Goal: Task Accomplishment & Management: Manage account settings

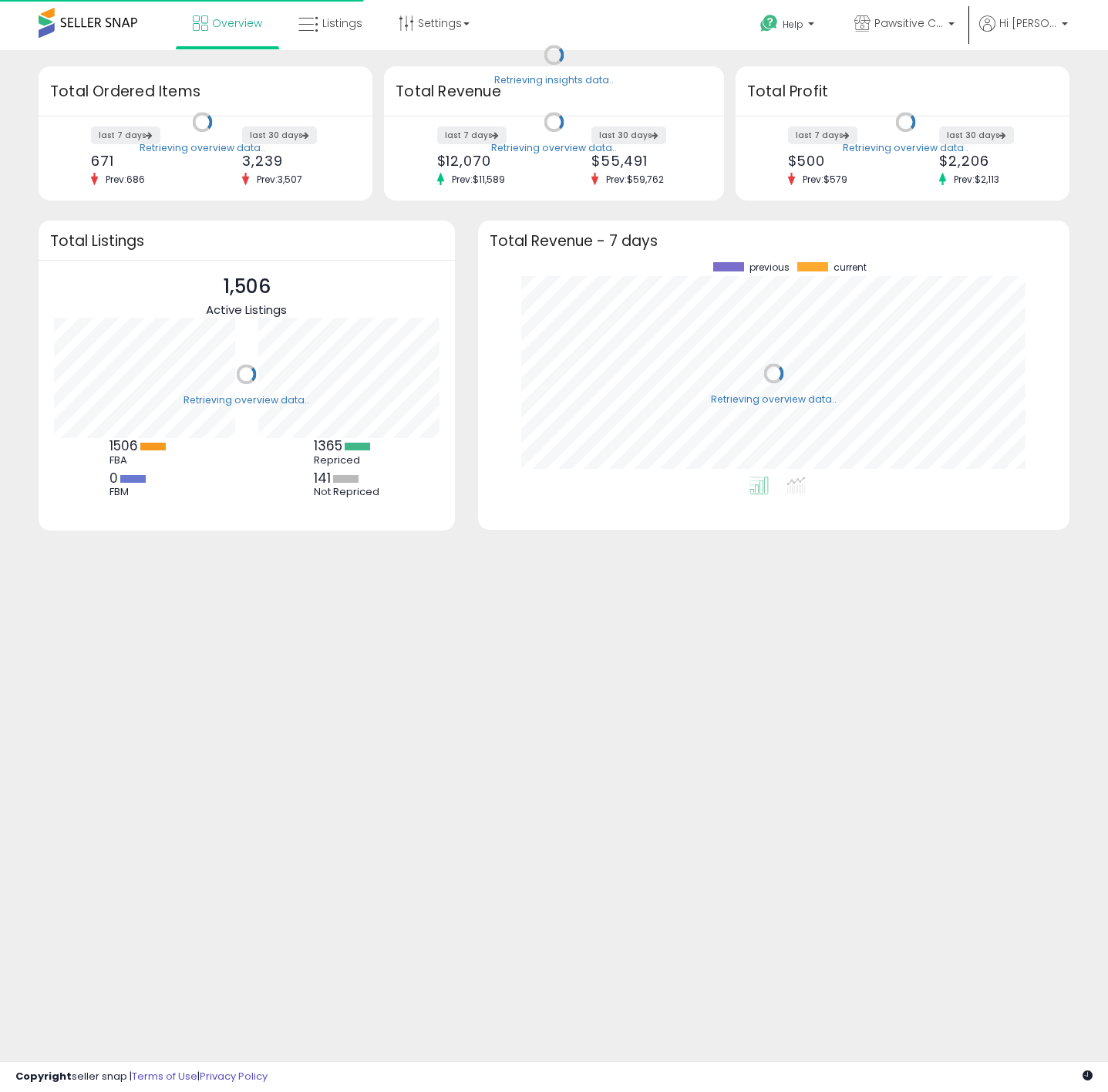
scroll to position [215, 560]
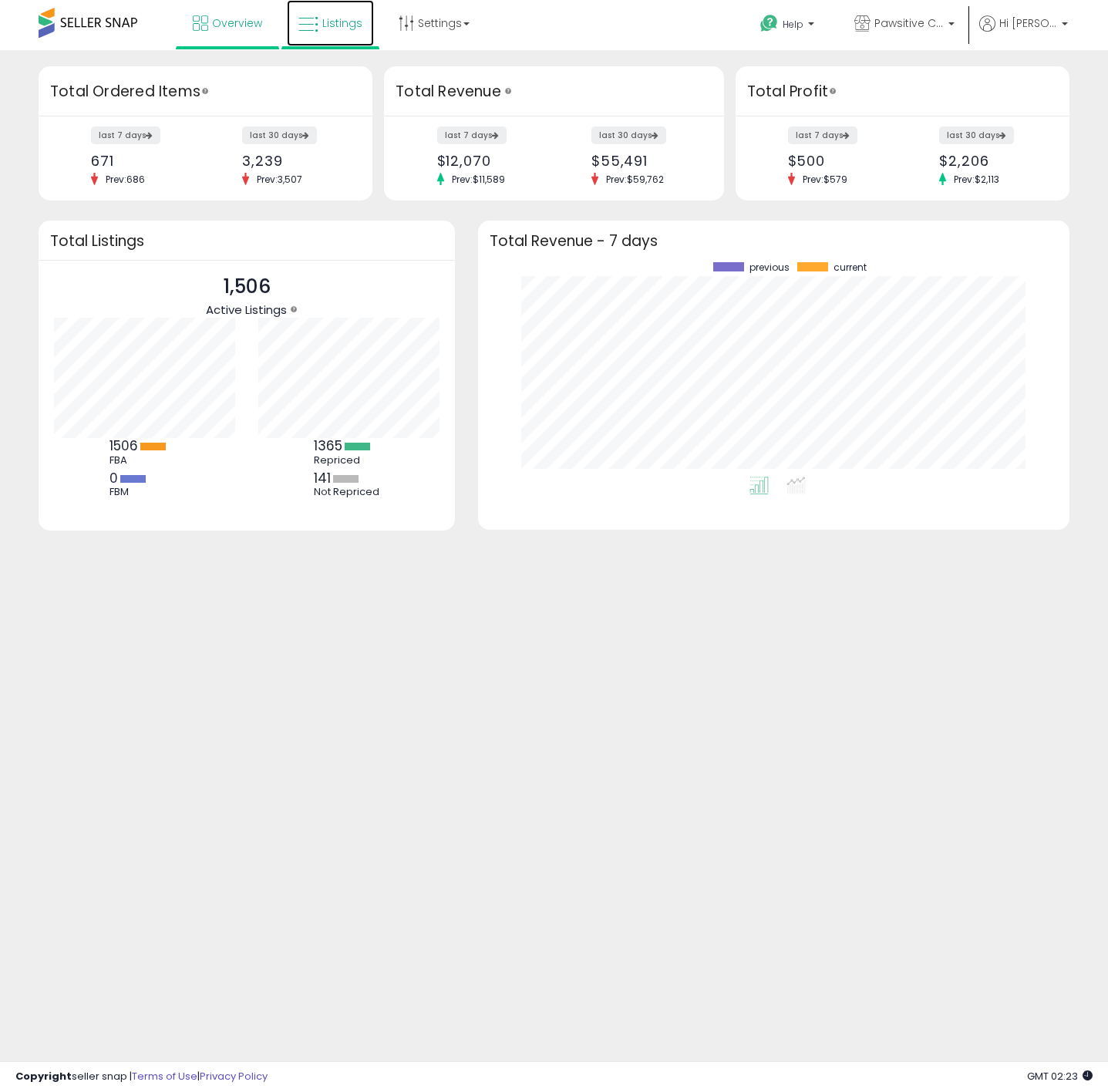
click at [340, 28] on span "Listings" at bounding box center [342, 23] width 40 height 16
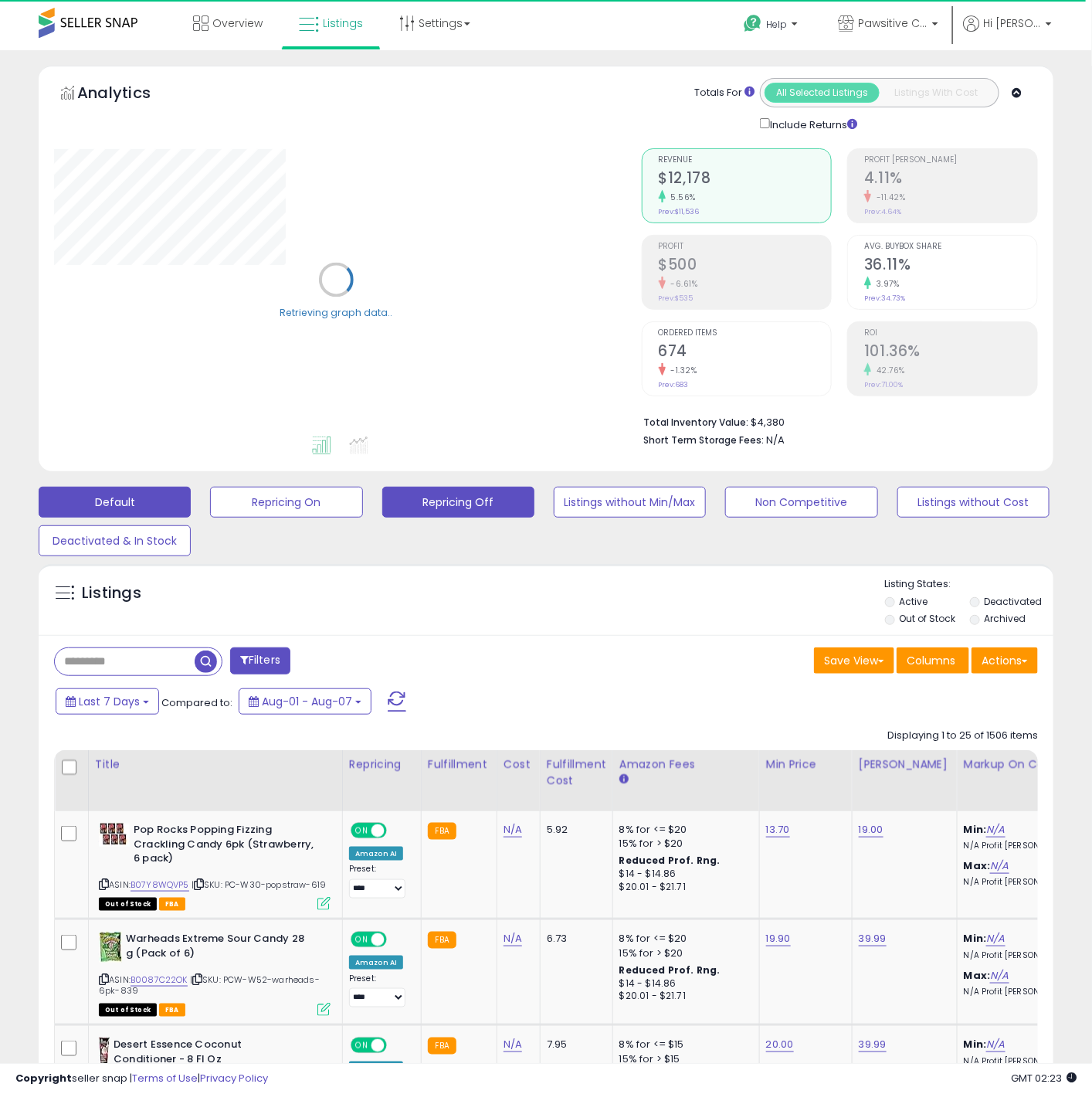
click at [362, 508] on button "Repricing Off" at bounding box center [286, 501] width 153 height 31
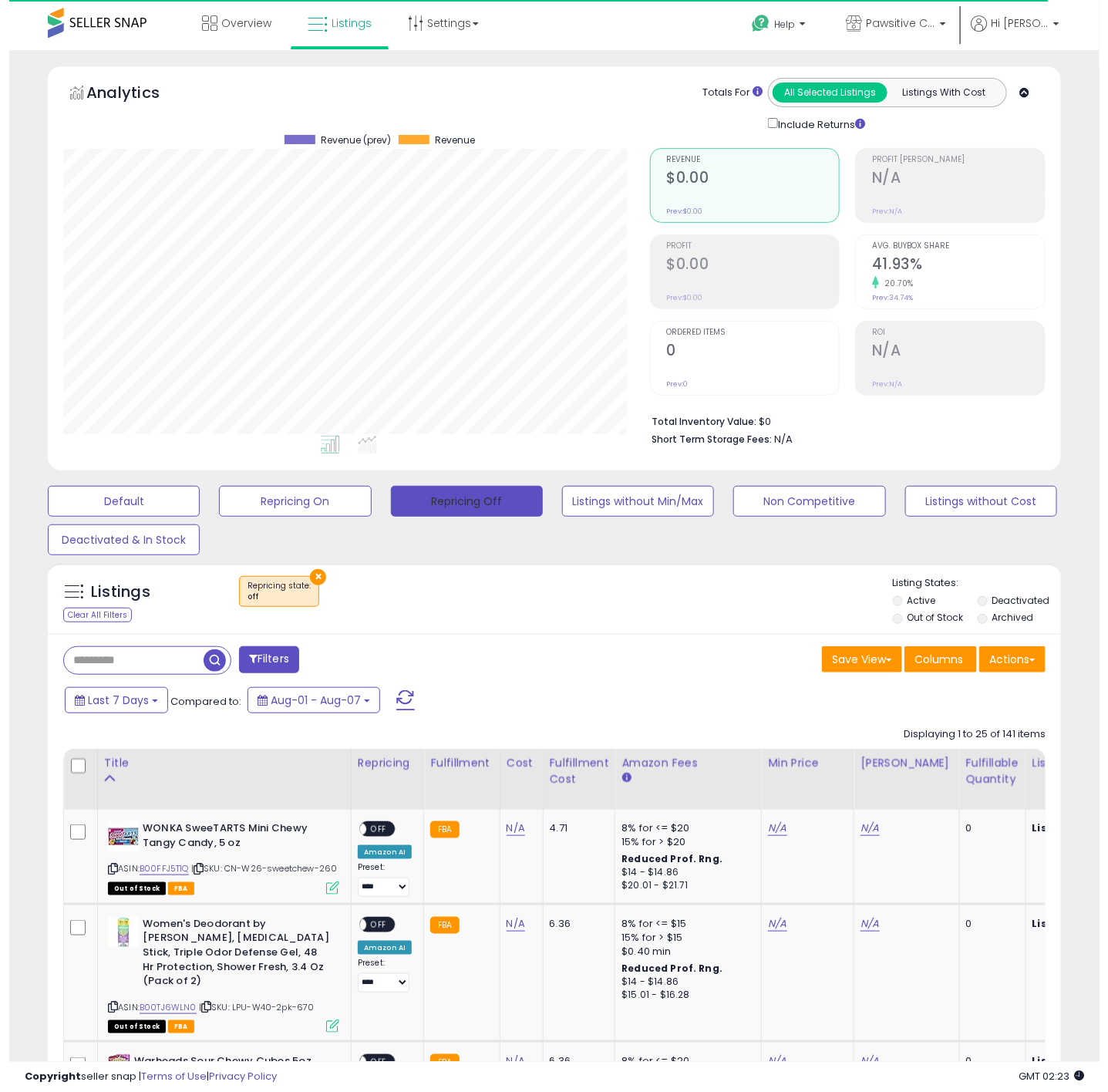
scroll to position [317, 587]
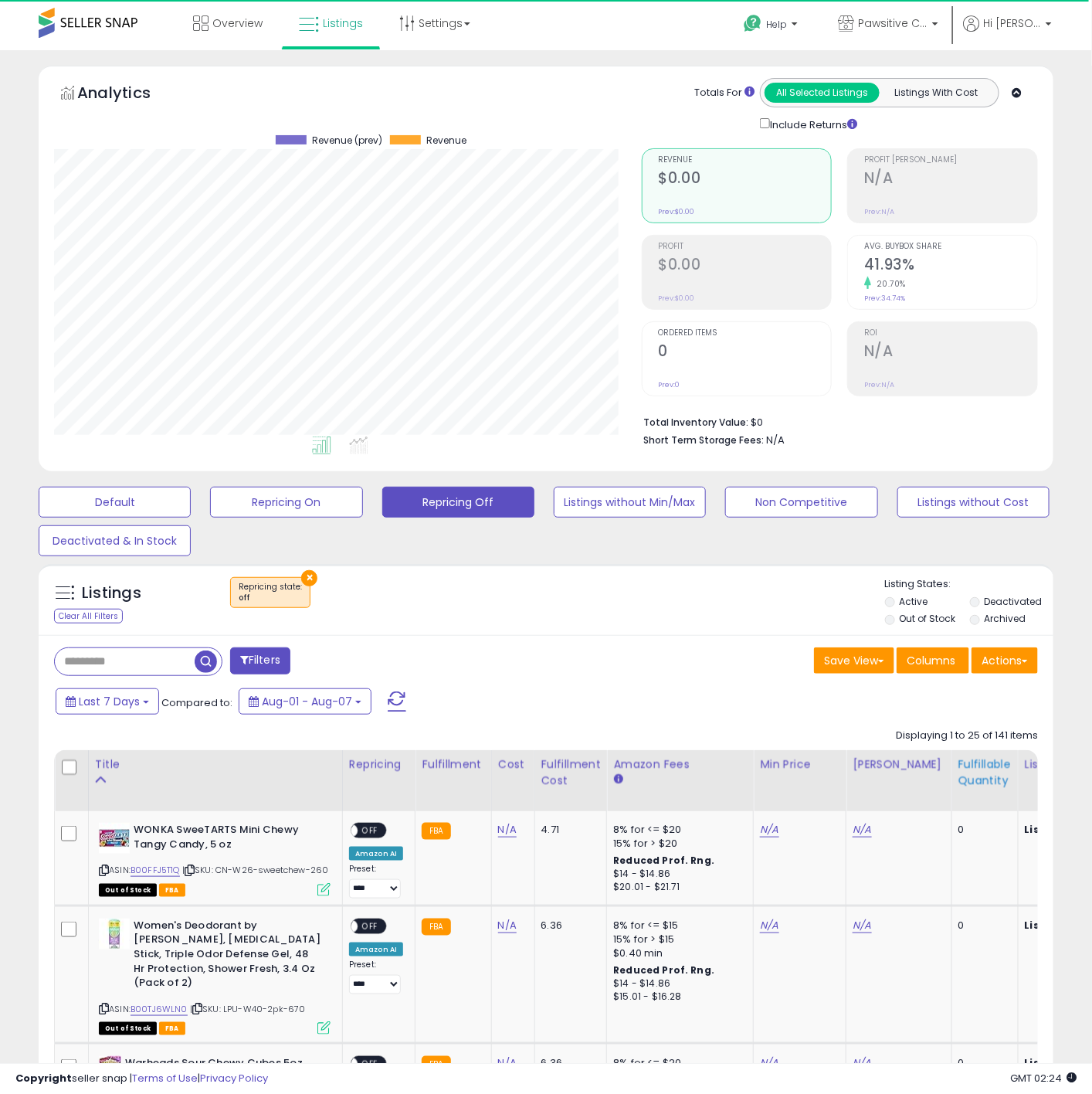
click at [973, 781] on div "Fulfillable Quantity" at bounding box center [985, 772] width 54 height 32
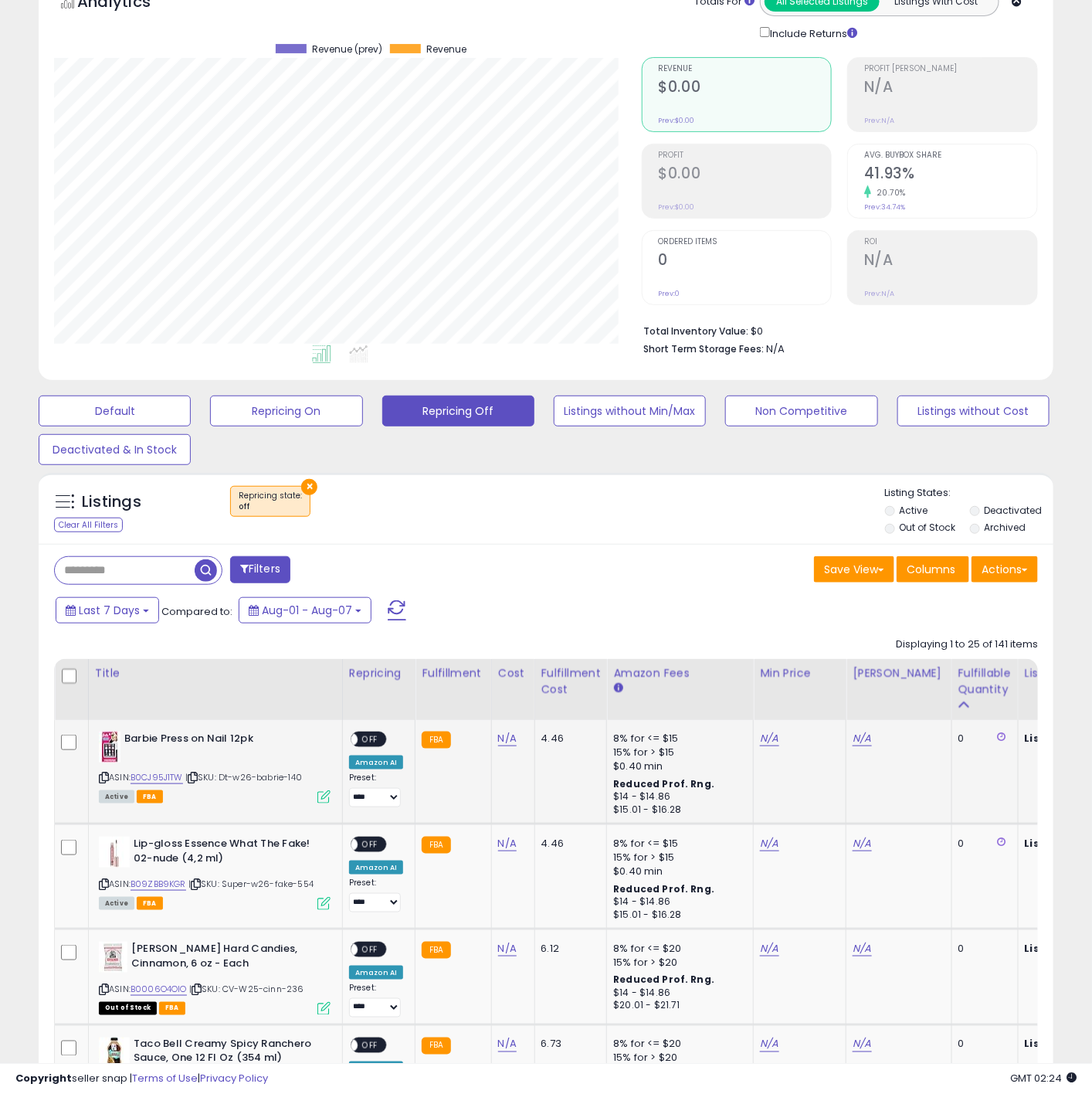
scroll to position [232, 0]
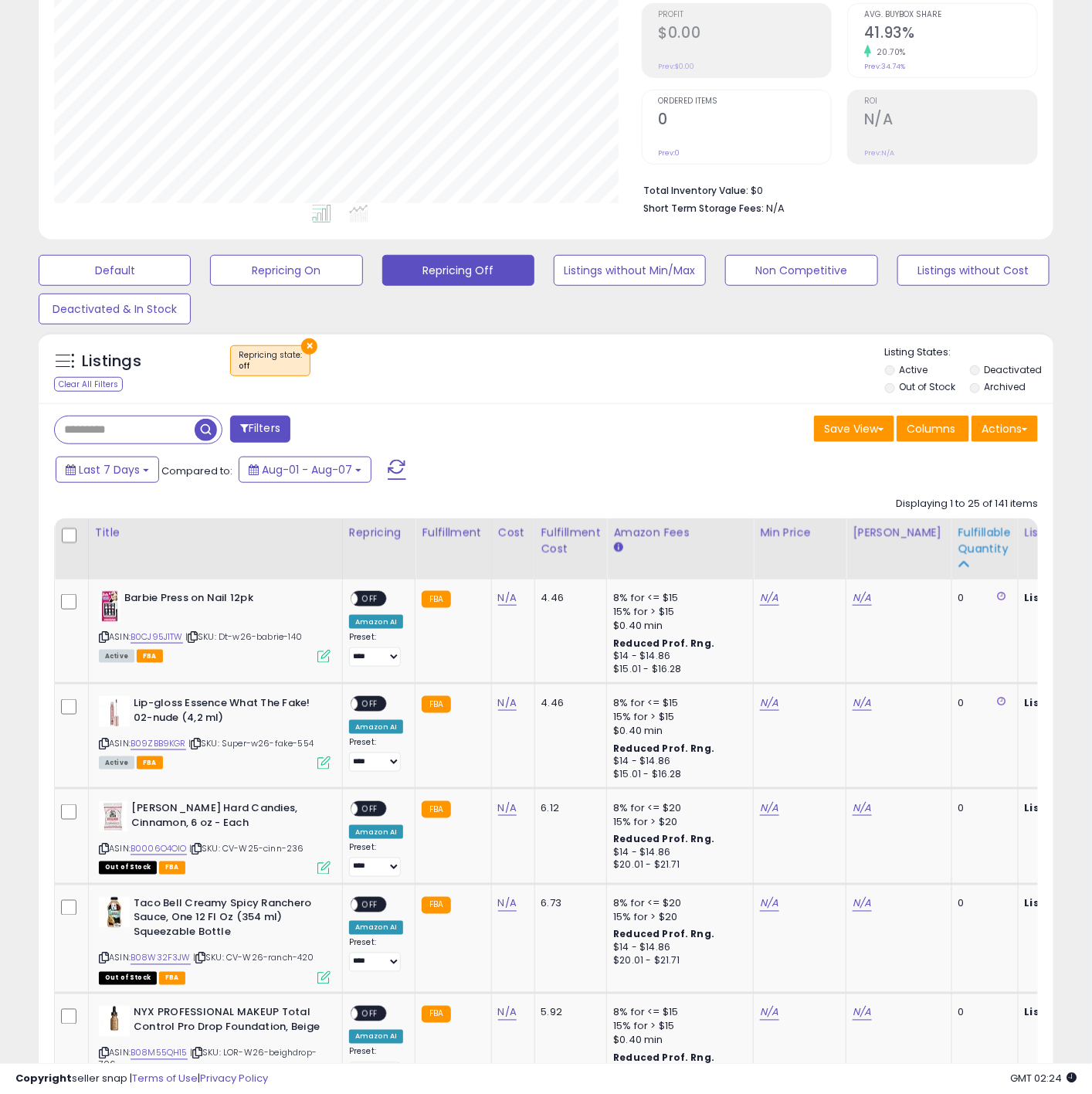
click at [959, 541] on div "Fulfillable Quantity" at bounding box center [985, 540] width 54 height 32
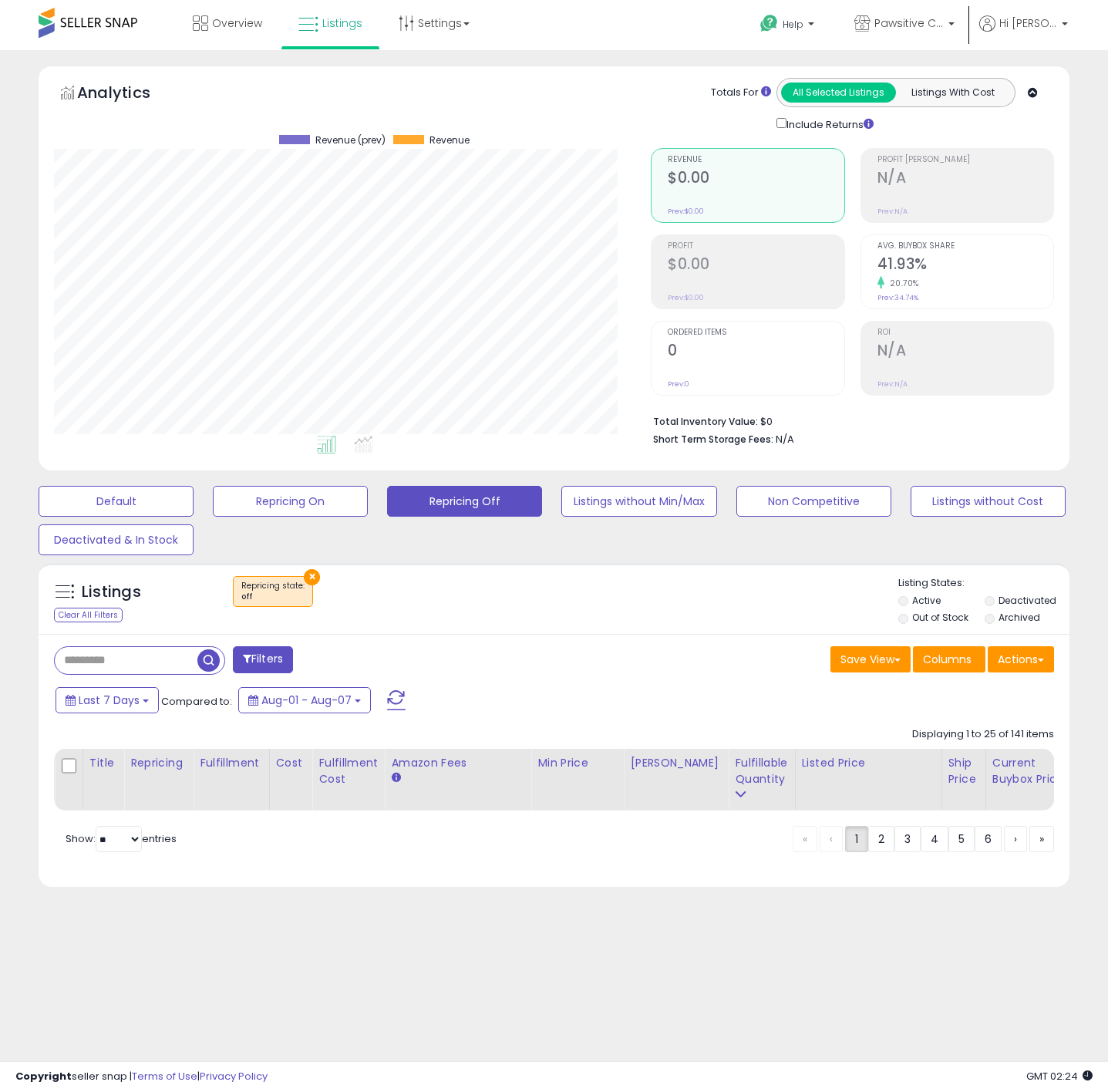
scroll to position [317, 596]
